Goal: Transaction & Acquisition: Purchase product/service

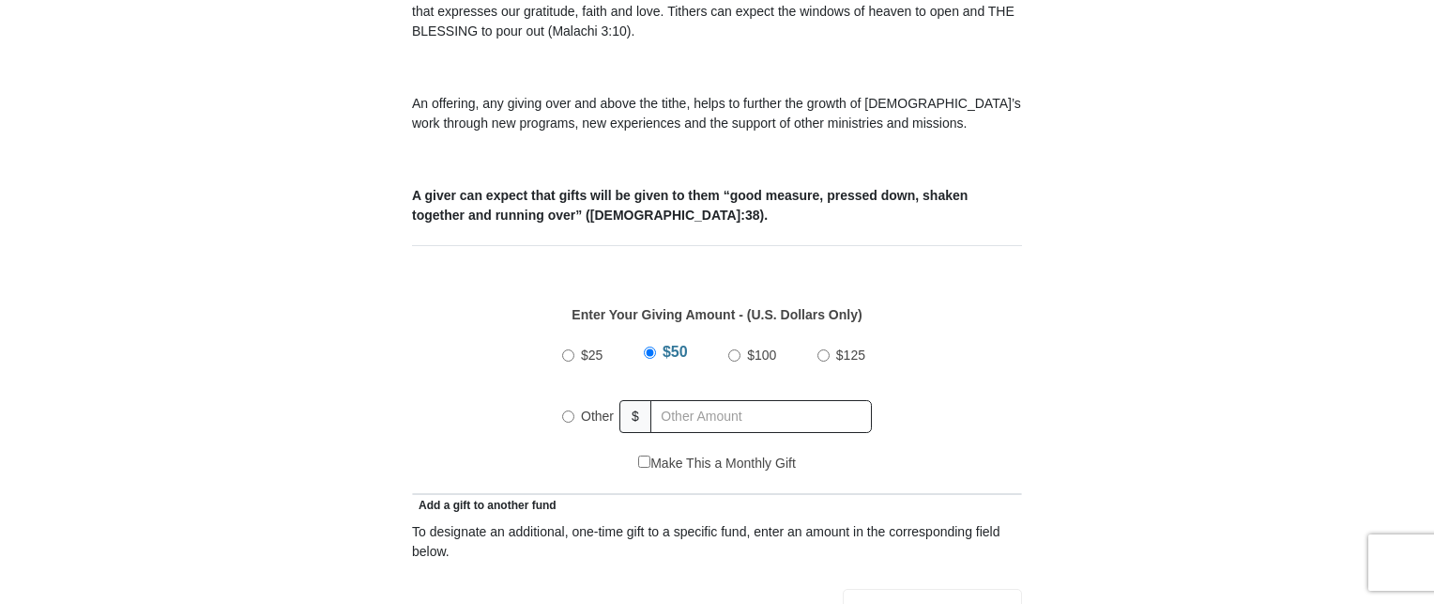
scroll to position [657, 0]
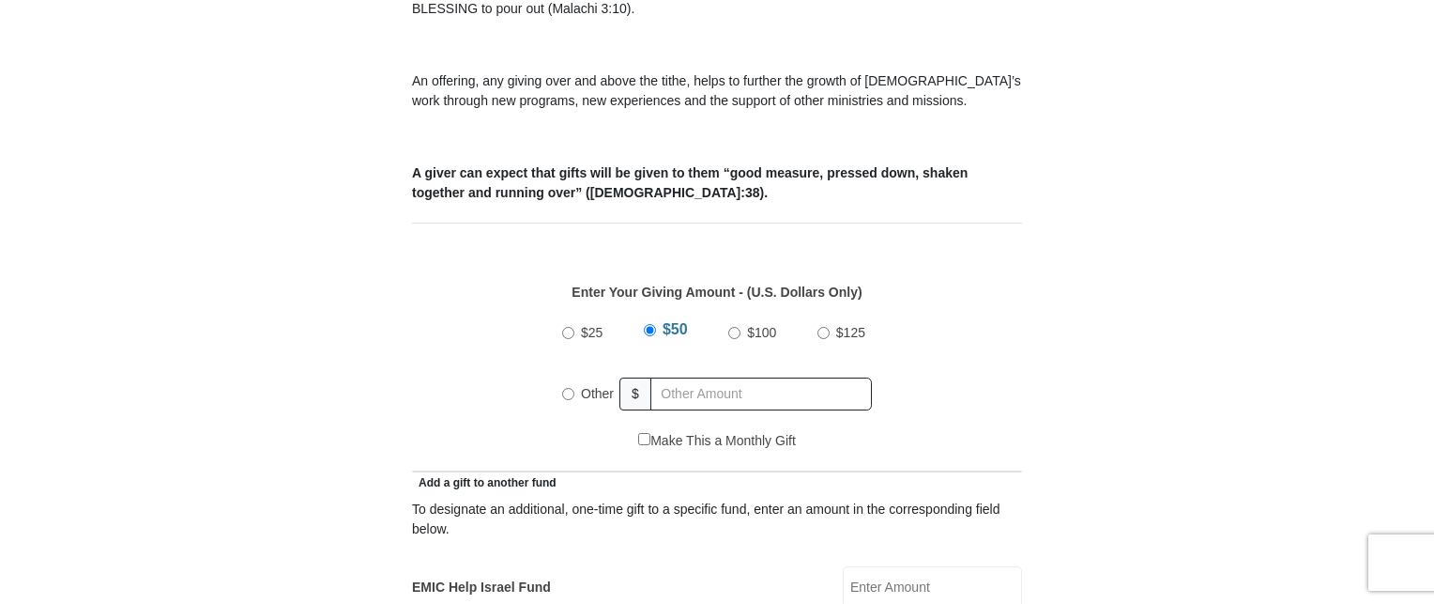
click at [568, 388] on input "Other" at bounding box center [568, 394] width 12 height 12
radio input "true"
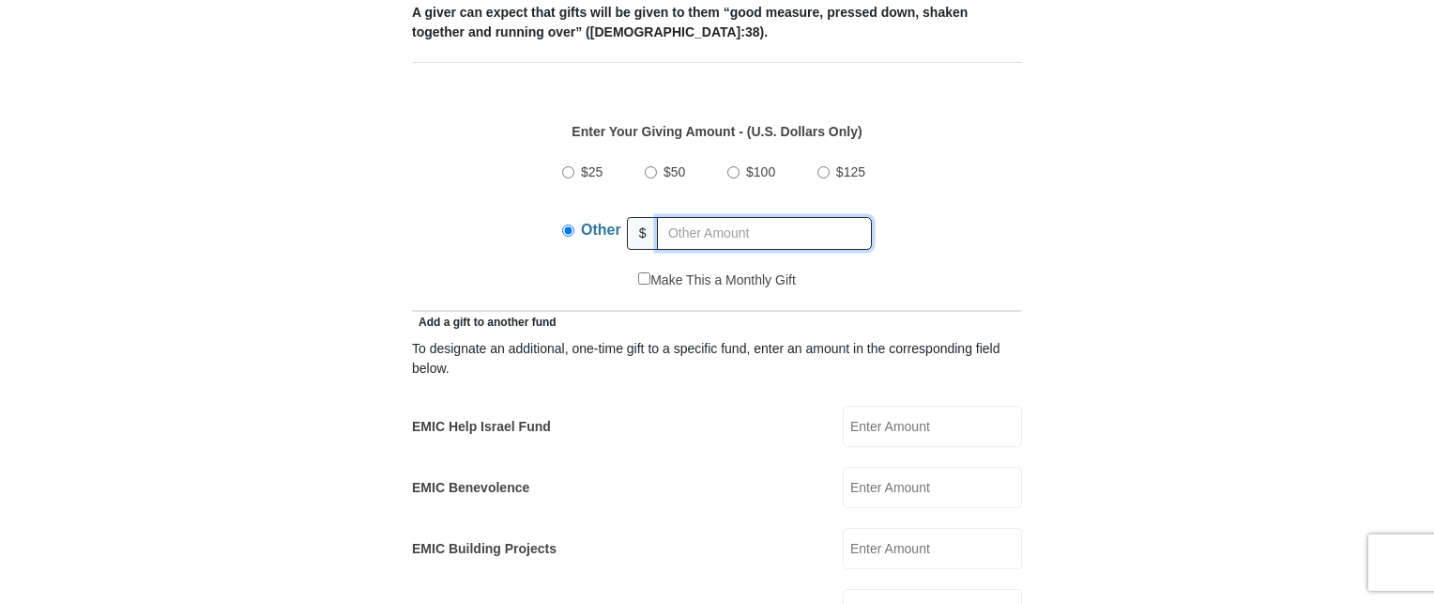
scroll to position [845, 0]
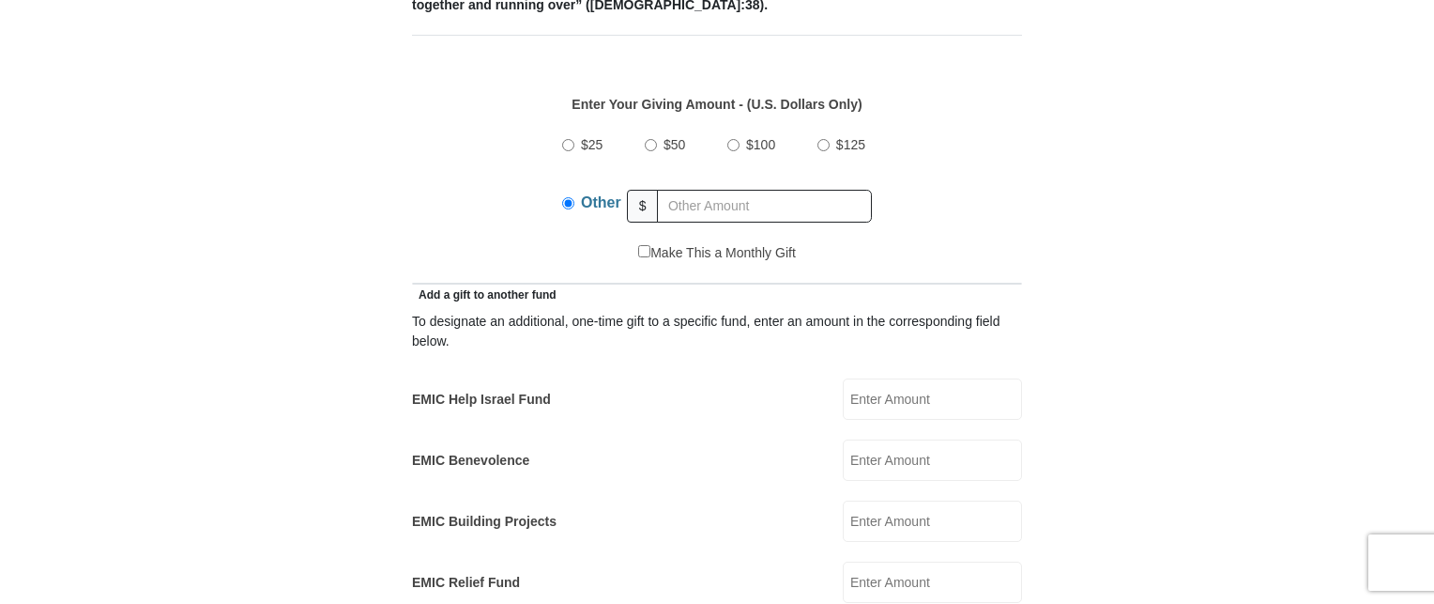
click at [936, 378] on input "EMIC Help Israel Fund" at bounding box center [932, 398] width 179 height 41
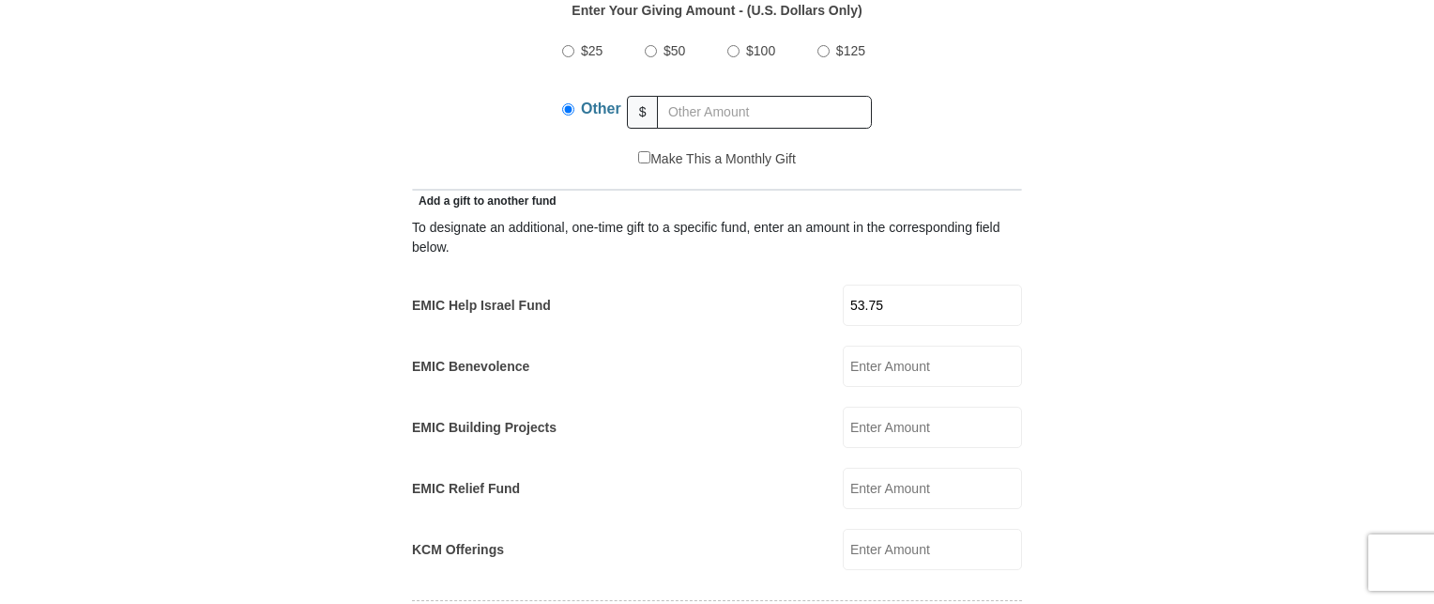
scroll to position [1033, 0]
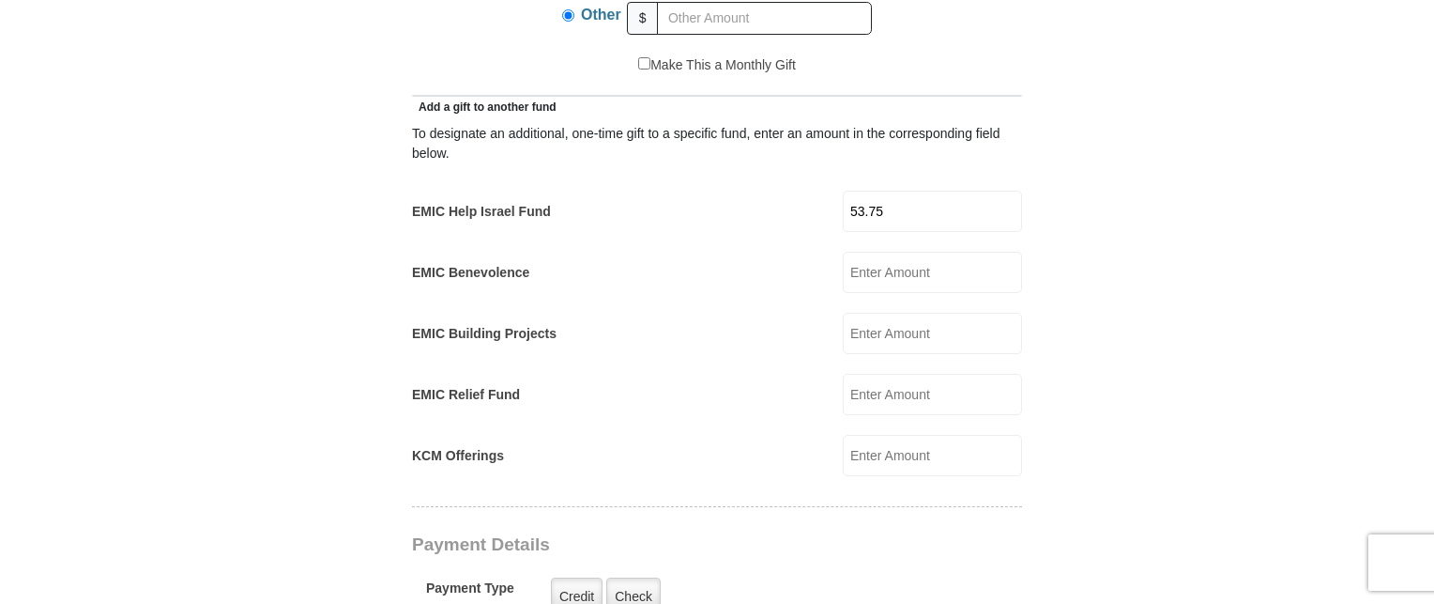
type input "53.75"
click at [962, 313] on input "EMIC Building Projects" at bounding box center [932, 333] width 179 height 41
type input "50.00"
click at [936, 374] on input "EMIC Relief Fund" at bounding box center [932, 394] width 179 height 41
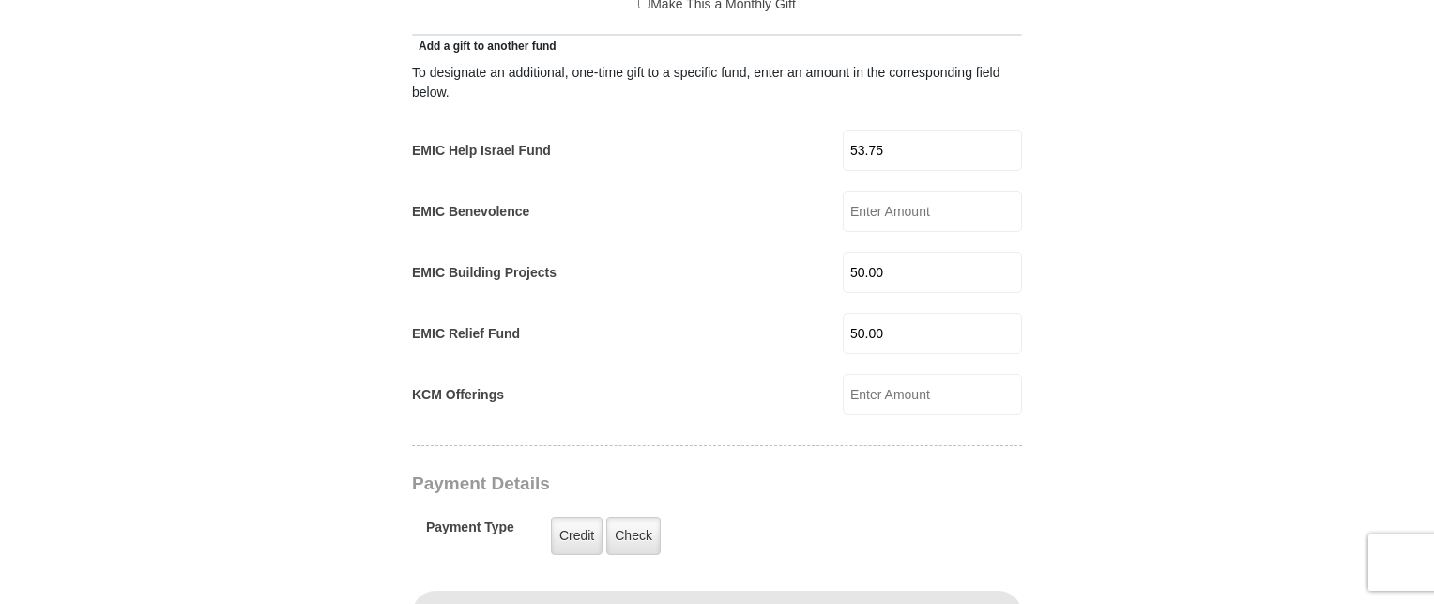
scroll to position [1126, 0]
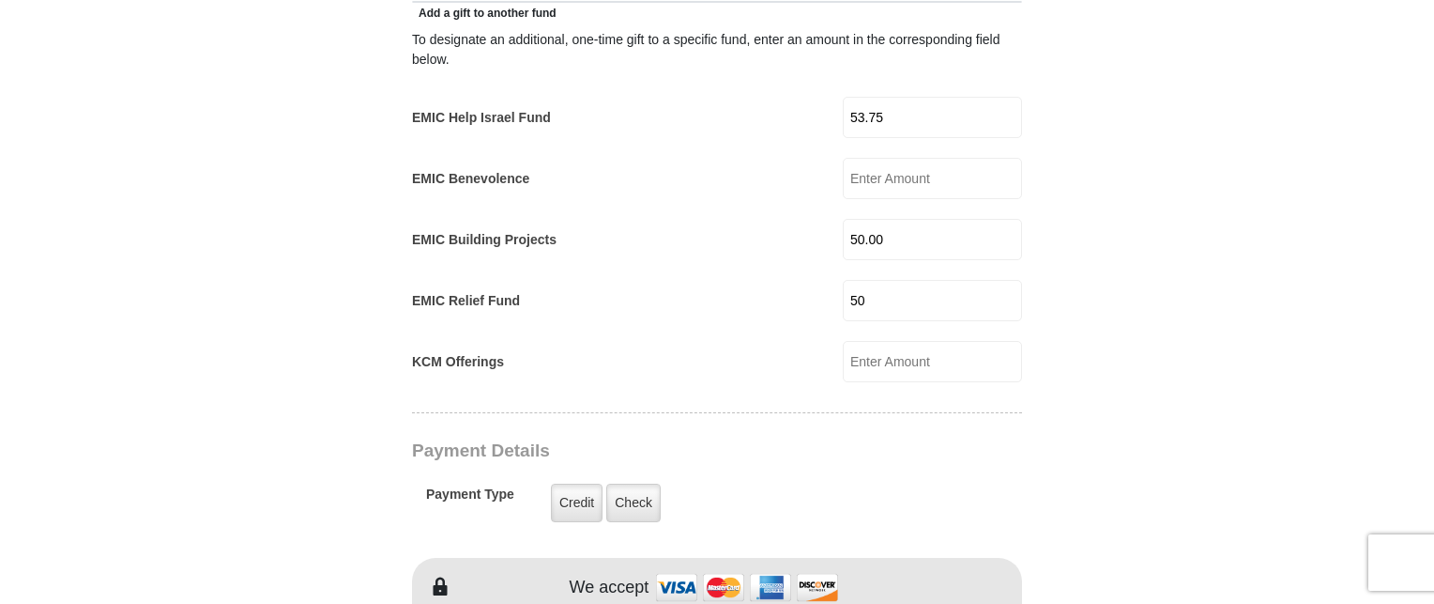
type input "5"
click at [911, 219] on input "50.00" at bounding box center [932, 239] width 179 height 41
type input "5"
type input "33.00"
click at [940, 280] on input "EMIC Relief Fund" at bounding box center [932, 300] width 179 height 41
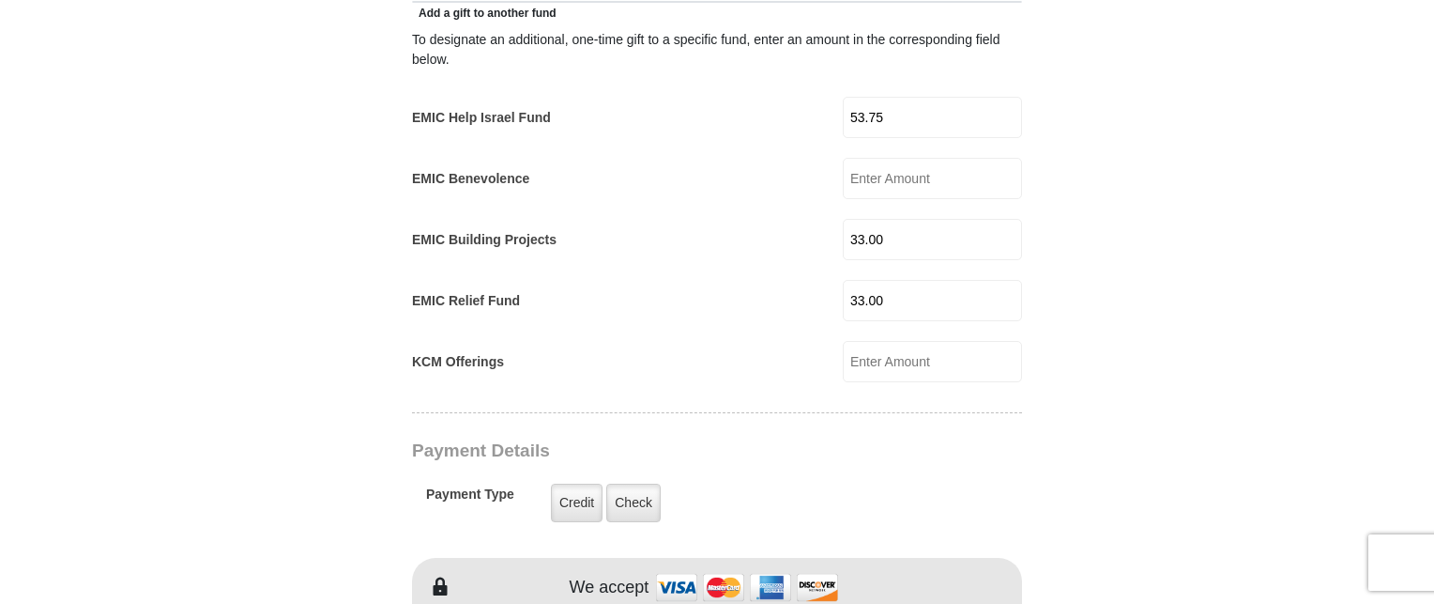
type input "33.00"
click at [939, 341] on input "KCM Offerings" at bounding box center [932, 361] width 179 height 41
click at [939, 341] on input "3" at bounding box center [932, 361] width 179 height 41
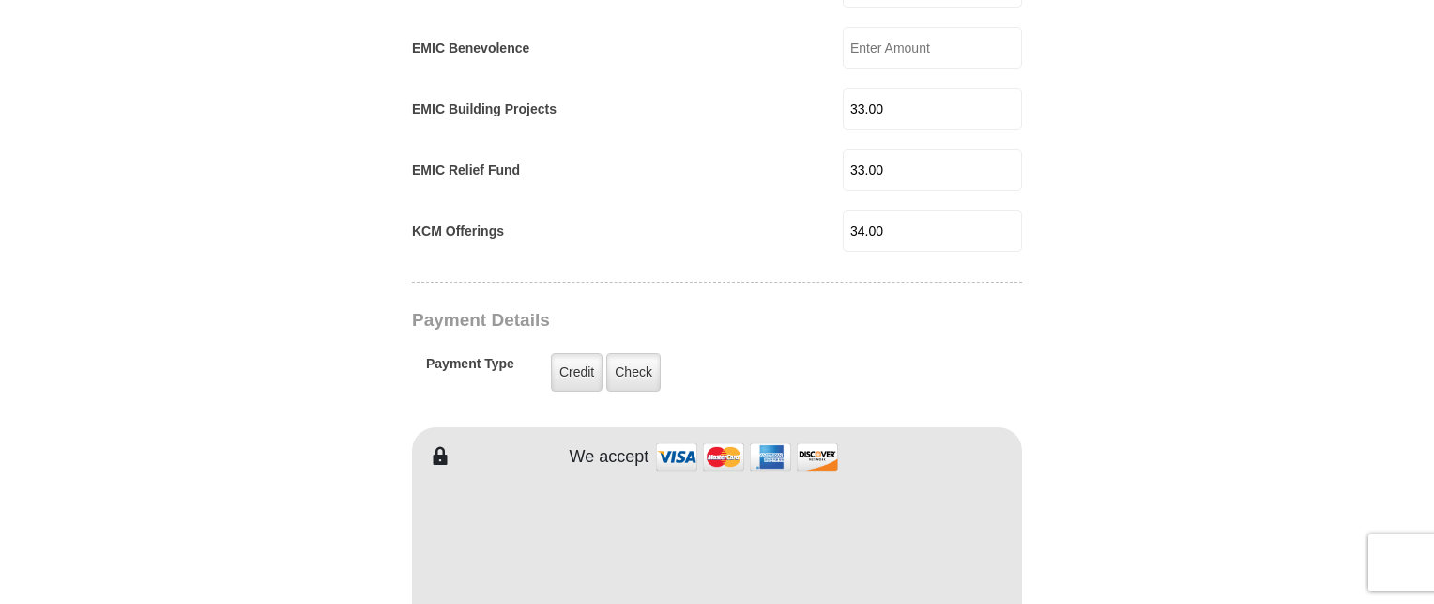
scroll to position [1314, 0]
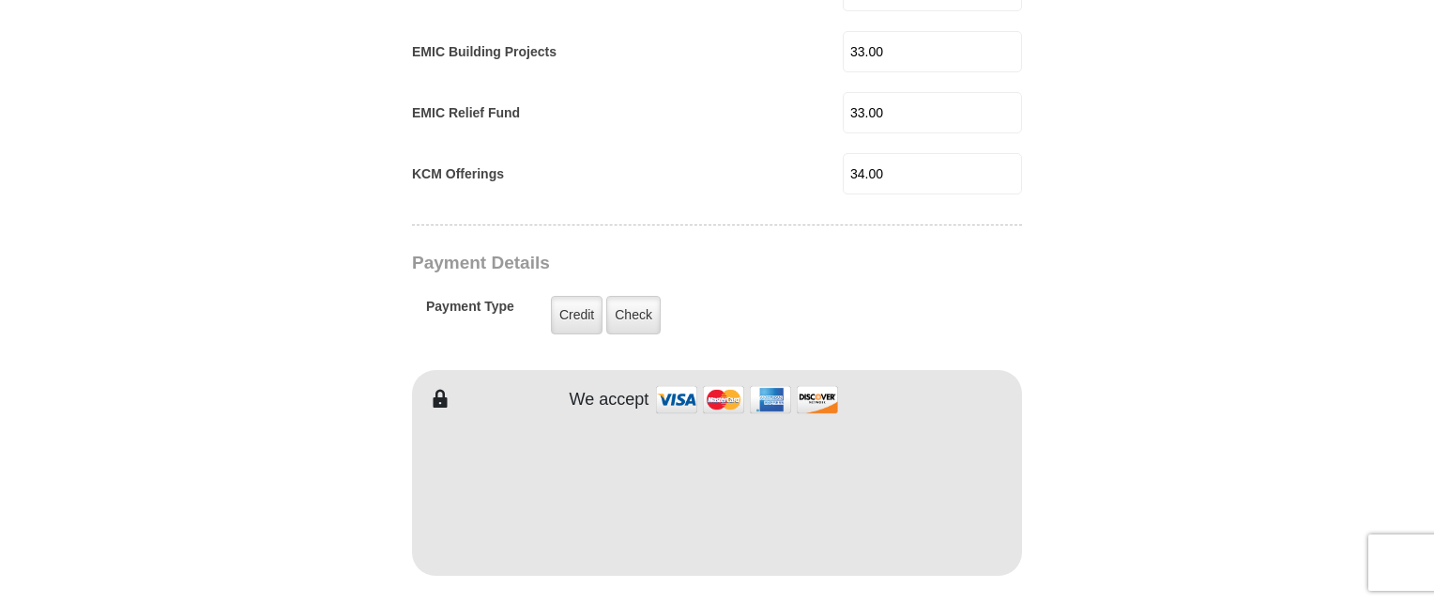
type input "34.00"
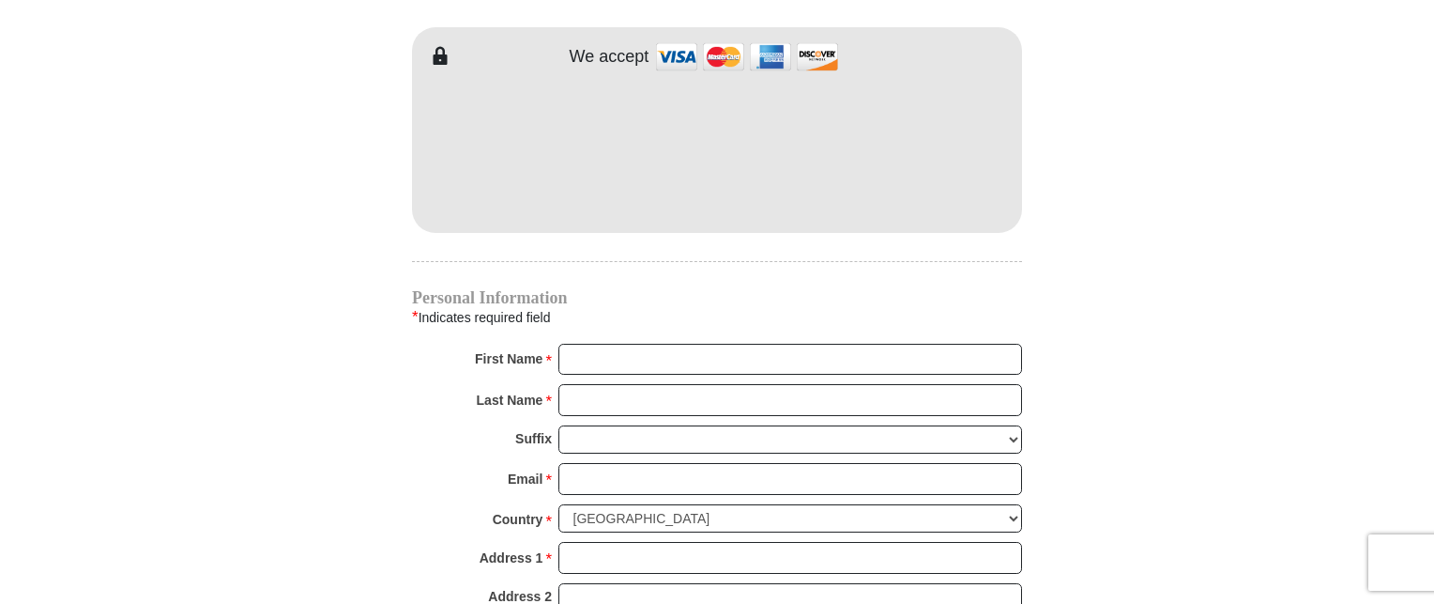
scroll to position [1690, 0]
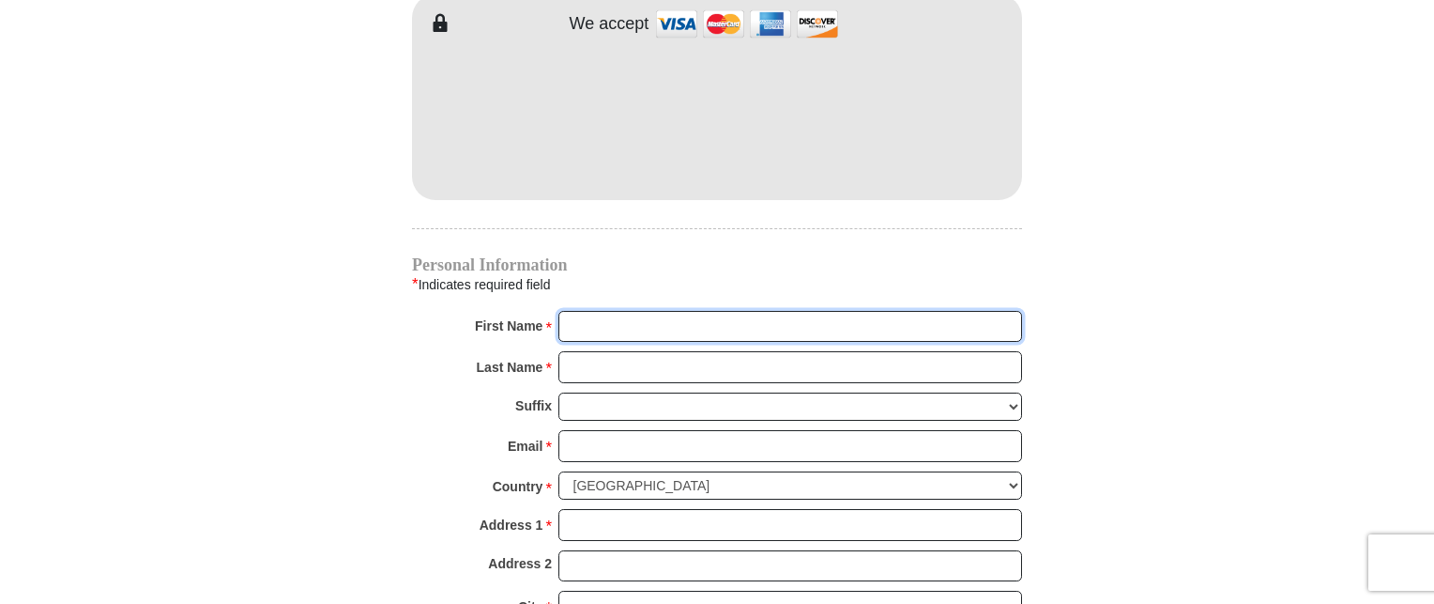
click at [733, 311] on input "First Name *" at bounding box center [791, 327] width 464 height 32
type input "[PERSON_NAME]"
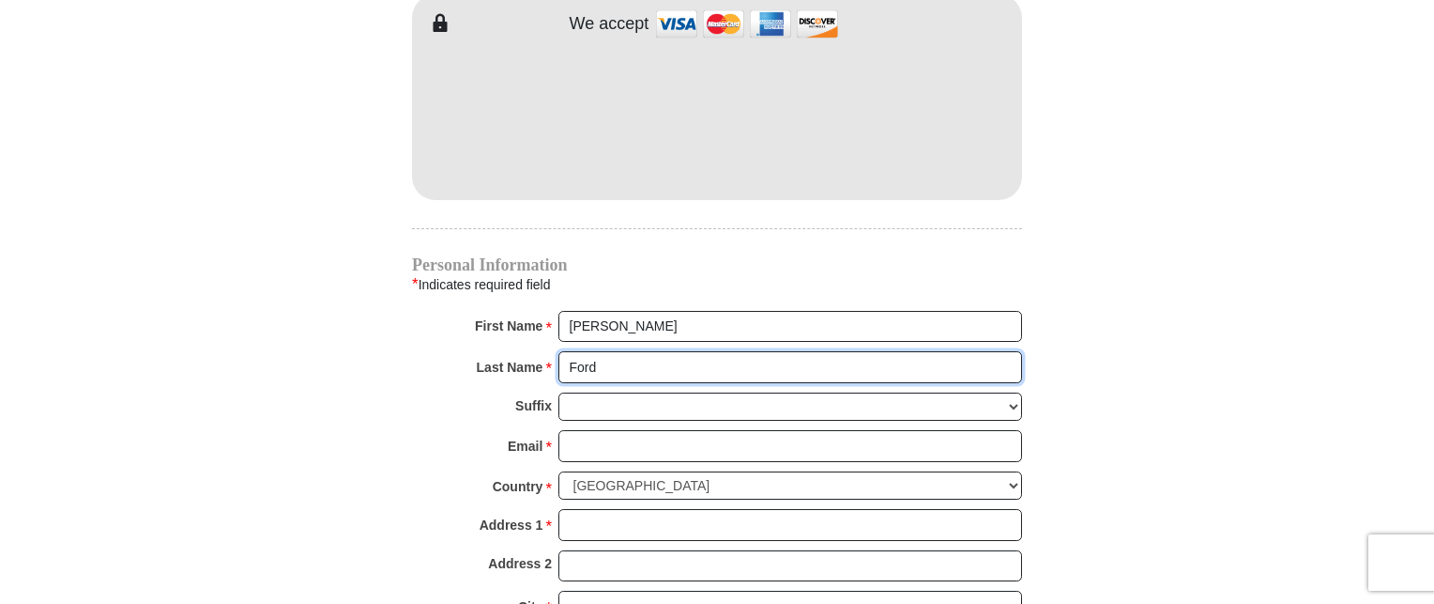
type input "Ford"
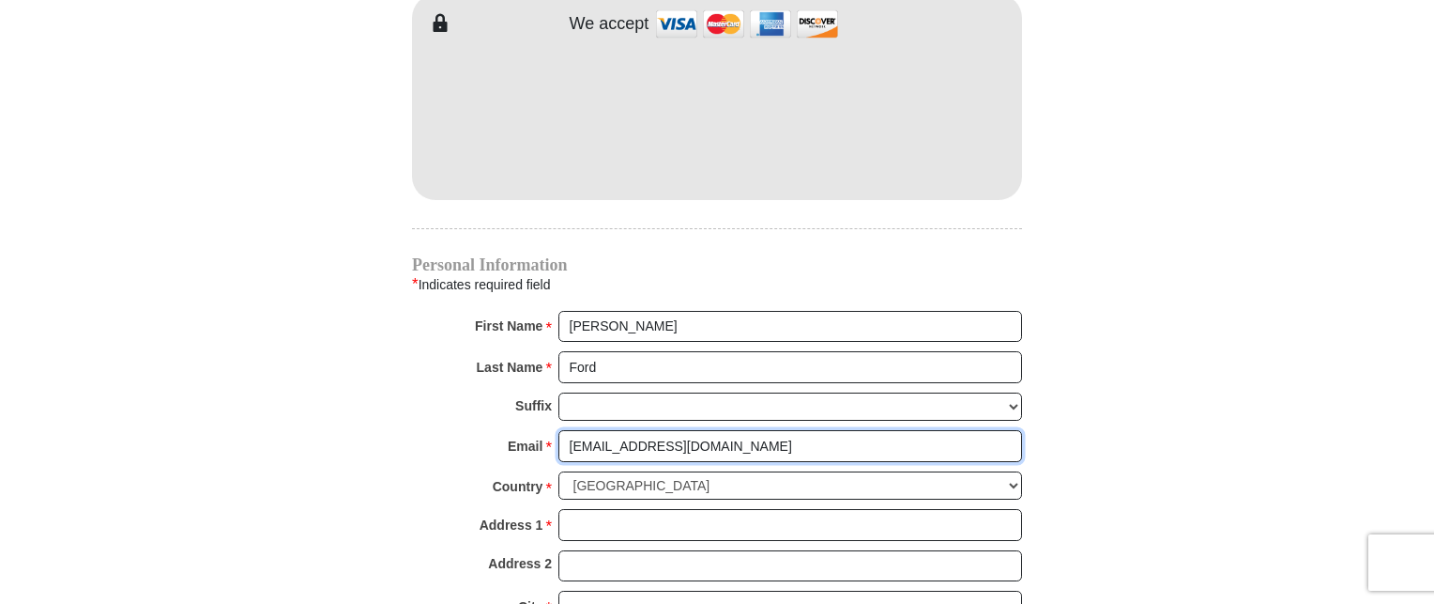
type input "[EMAIL_ADDRESS][DOMAIN_NAME]"
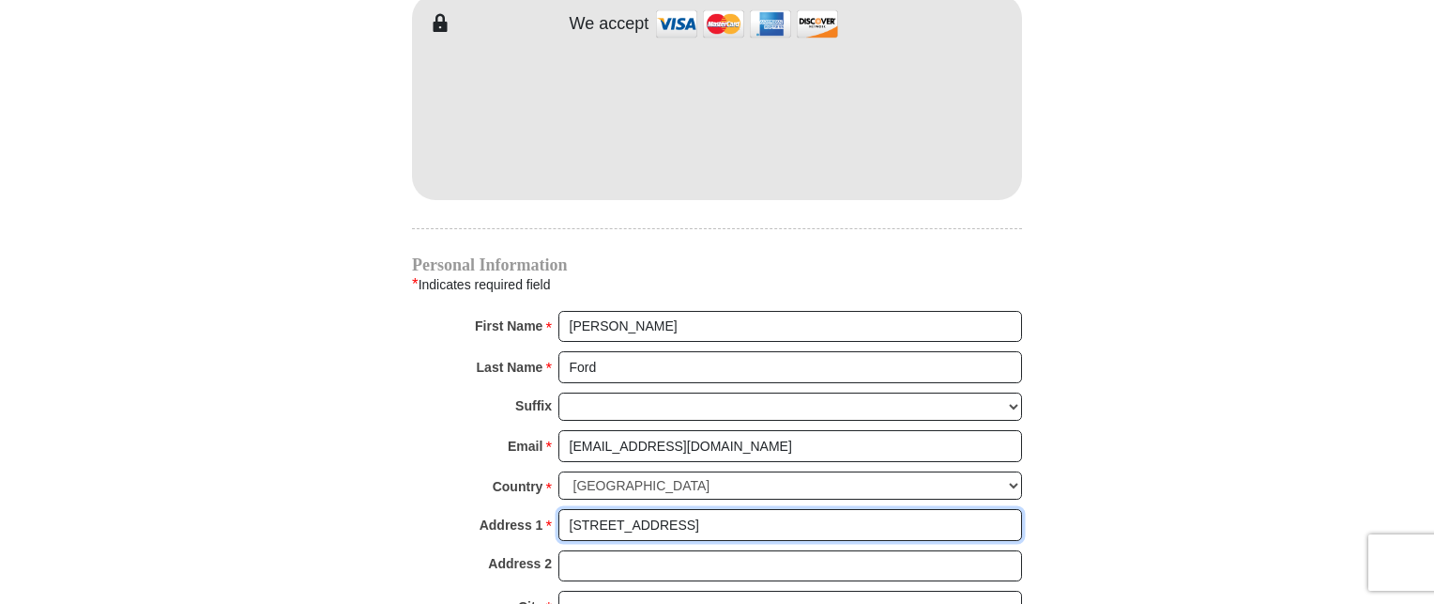
type input "[STREET_ADDRESS]"
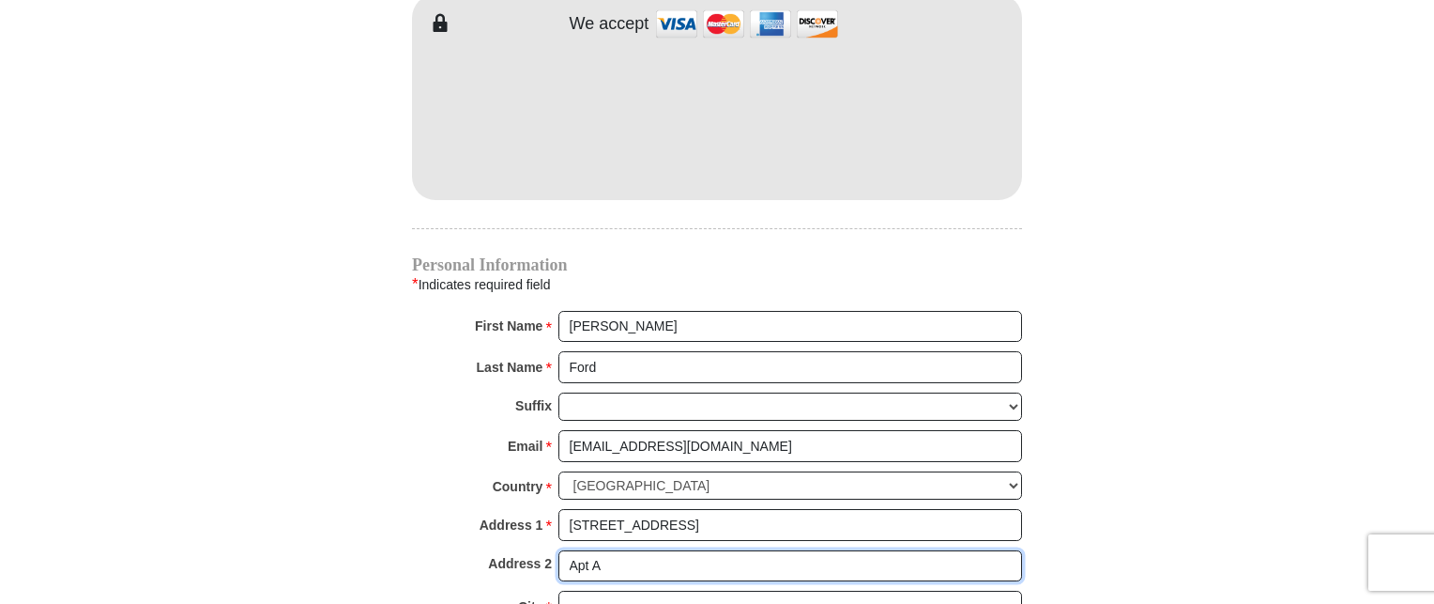
type input "Apt A"
type input "s"
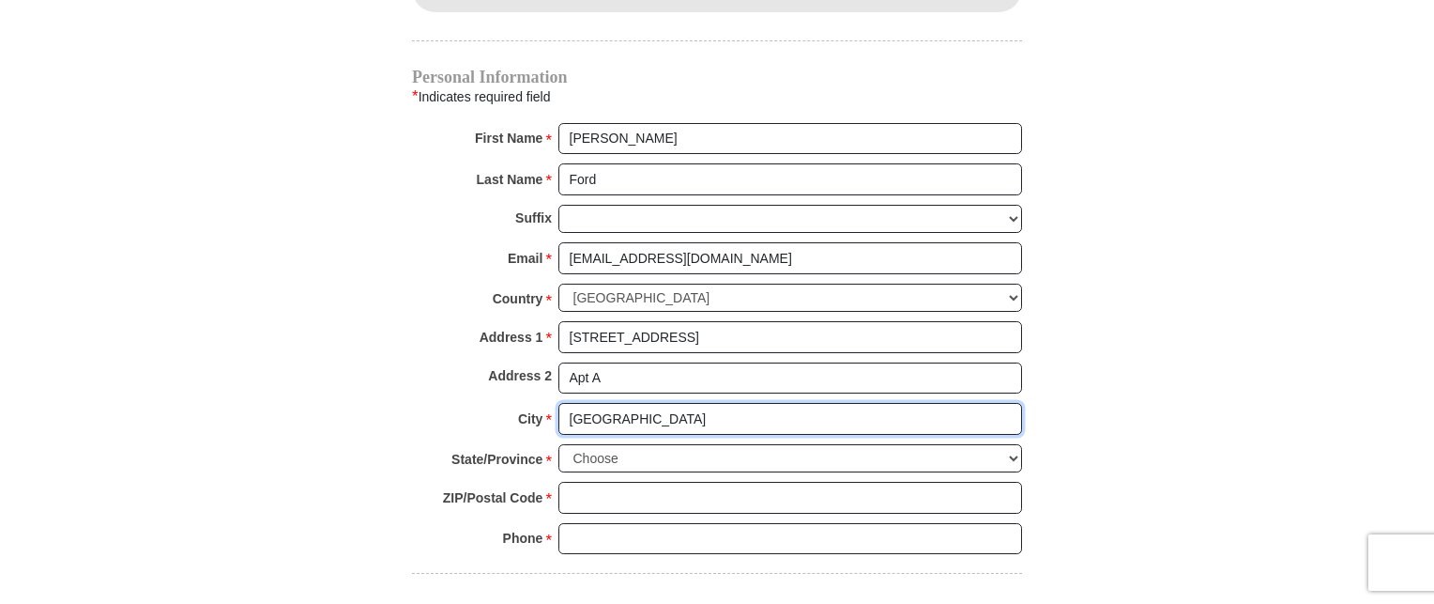
scroll to position [1971, 0]
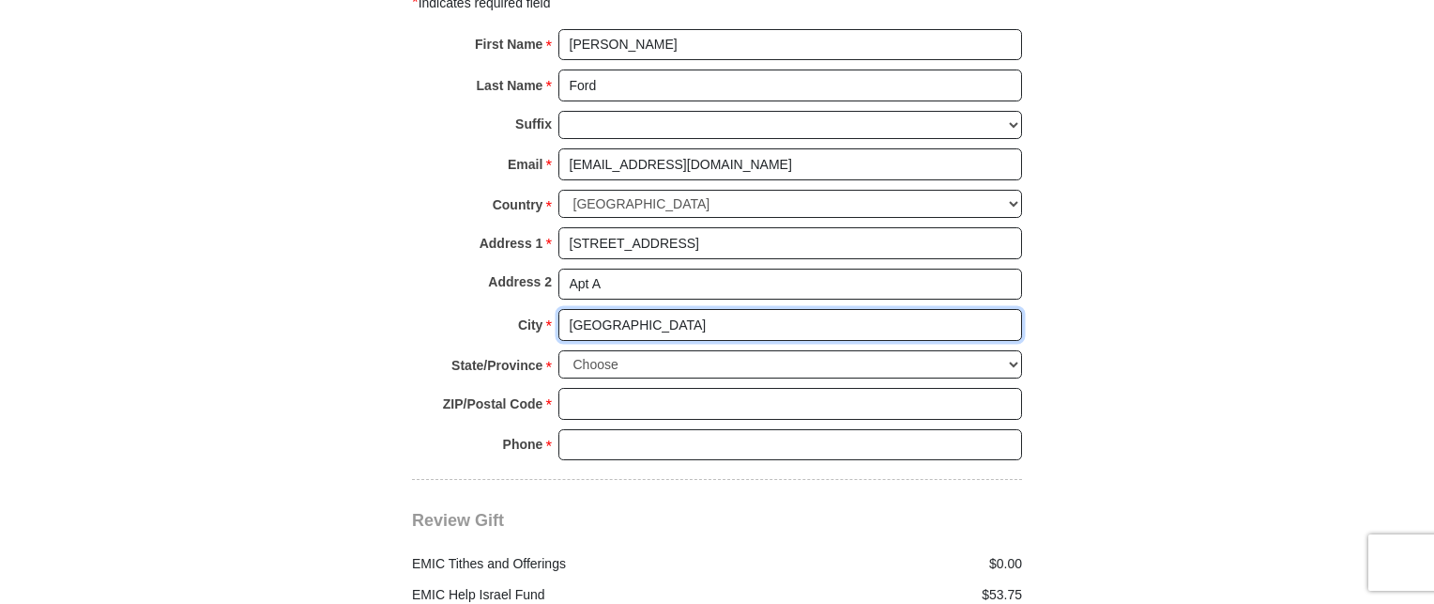
type input "[GEOGRAPHIC_DATA]"
click at [1007, 350] on select "Choose [US_STATE] [US_STATE] [US_STATE] [US_STATE] [US_STATE] Armed Forces Amer…" at bounding box center [791, 364] width 464 height 29
select select "MO"
click at [559, 350] on select "Choose [US_STATE] [US_STATE] [US_STATE] [US_STATE] [US_STATE] Armed Forces Amer…" at bounding box center [791, 364] width 464 height 29
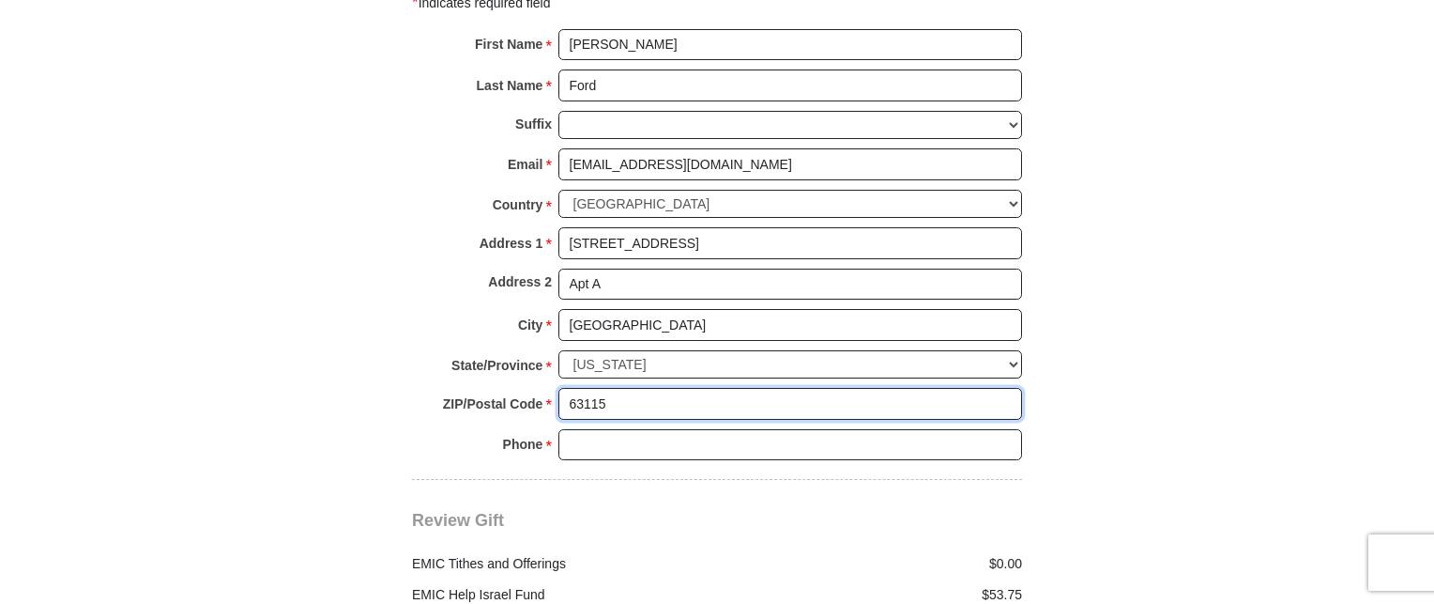
type input "63115"
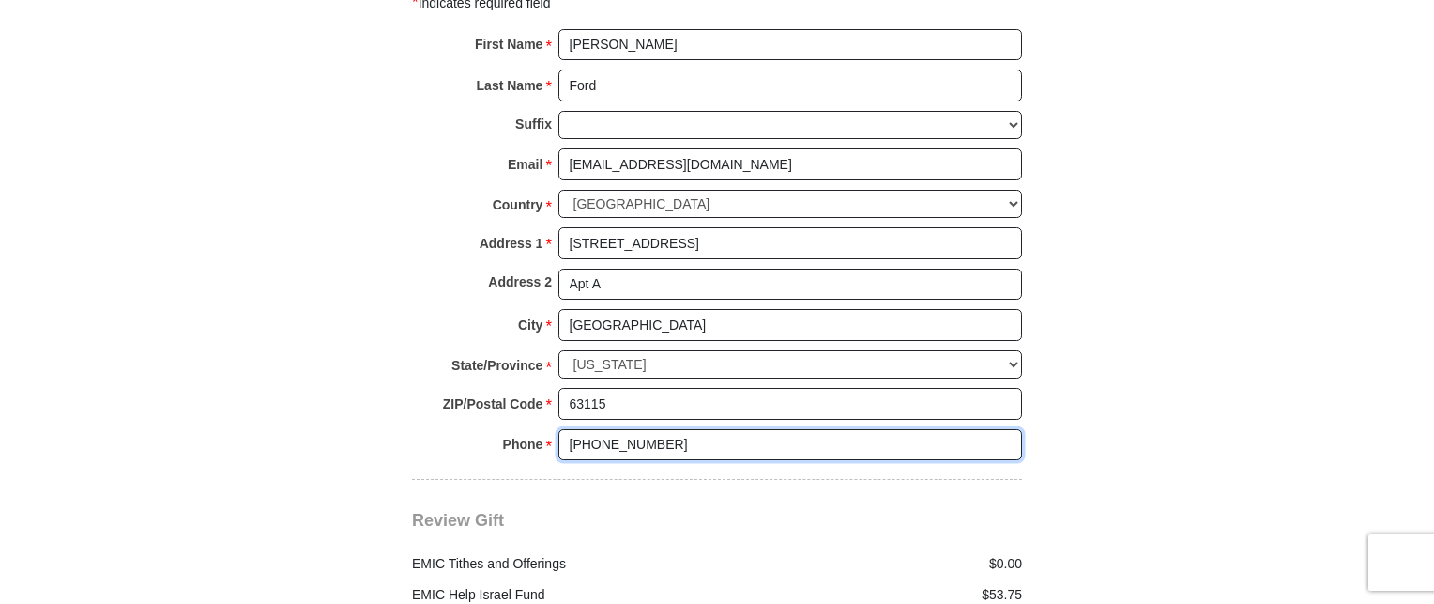
type input "[PHONE_NUMBER]"
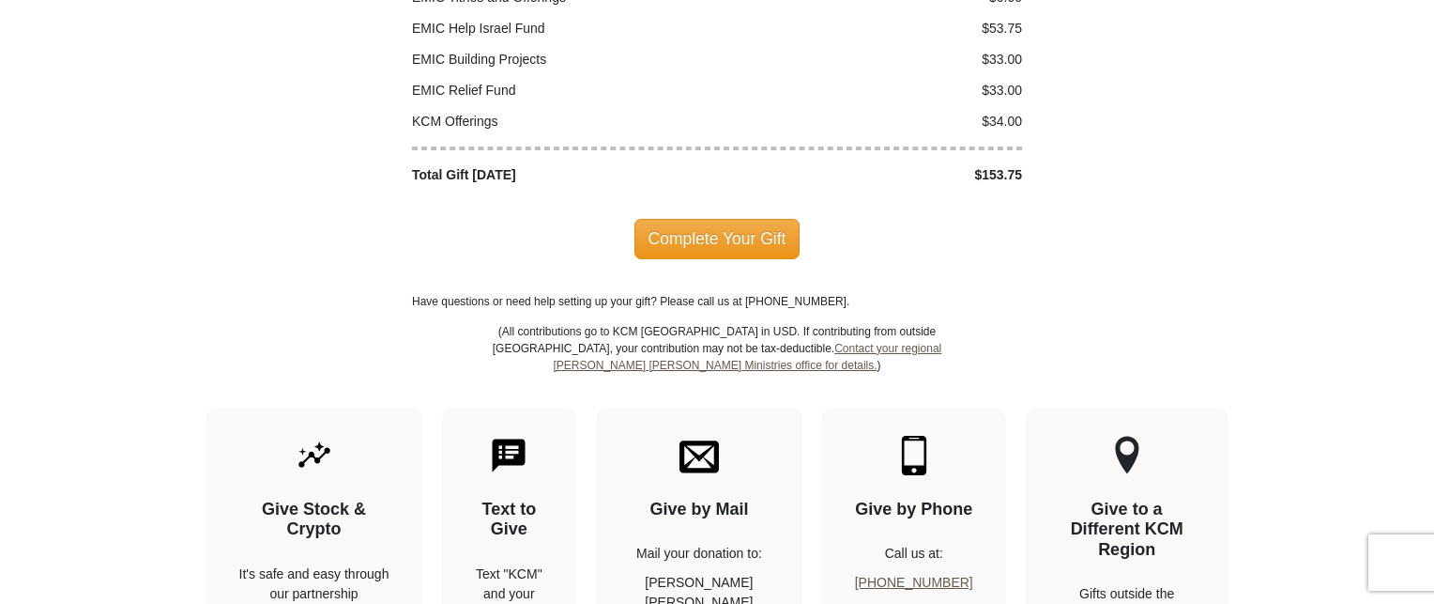
scroll to position [2570, 0]
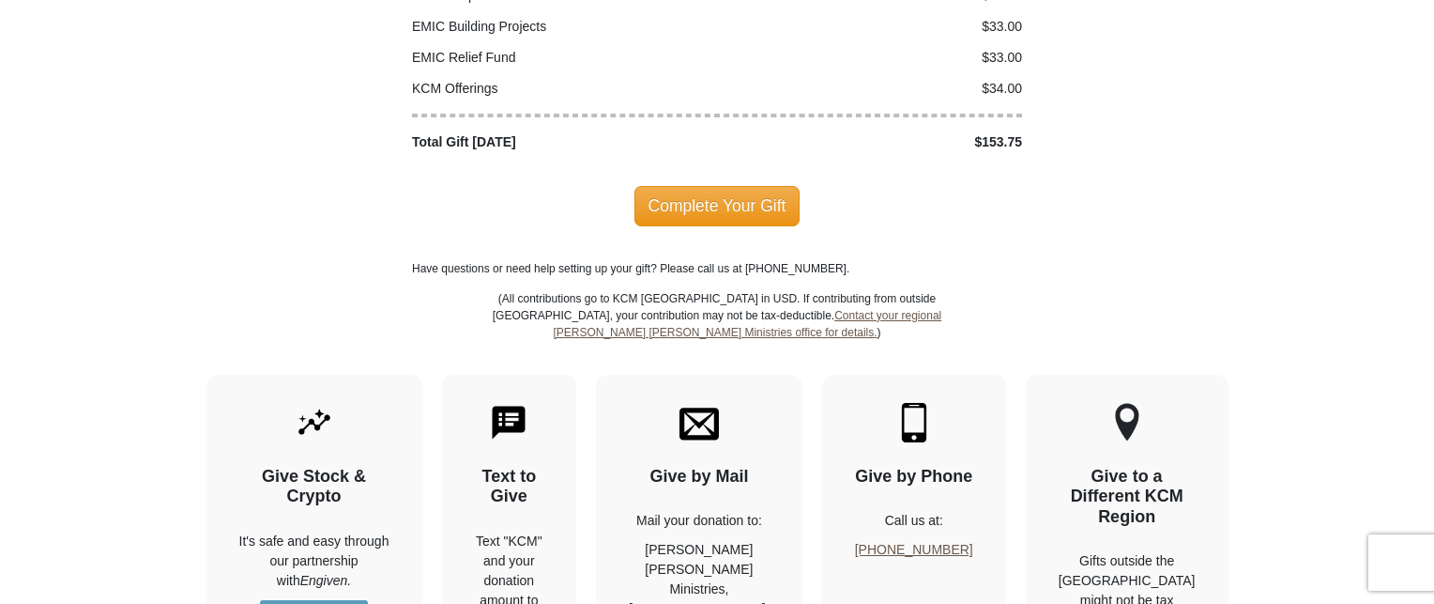
click at [758, 186] on span "Complete Your Gift" at bounding box center [718, 205] width 166 height 39
